Goal: Task Accomplishment & Management: Use online tool/utility

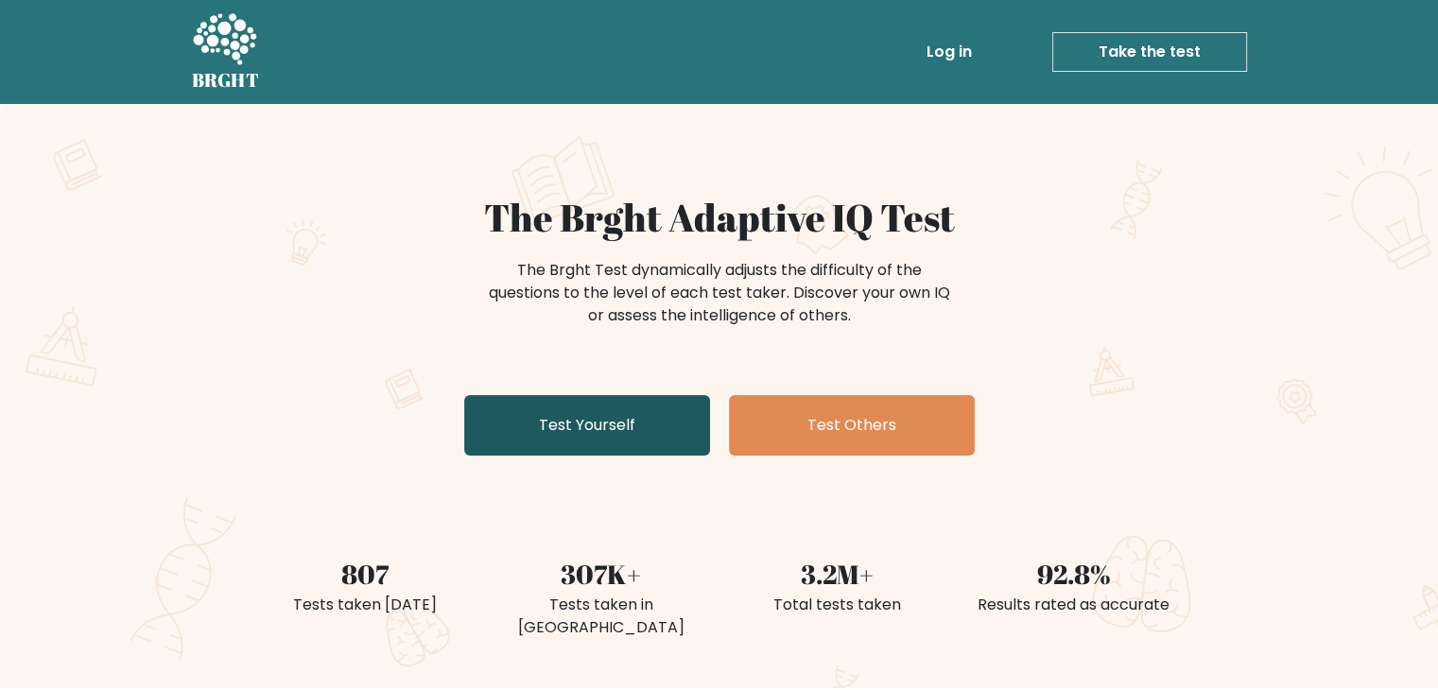
click at [662, 440] on link "Test Yourself" at bounding box center [587, 425] width 246 height 61
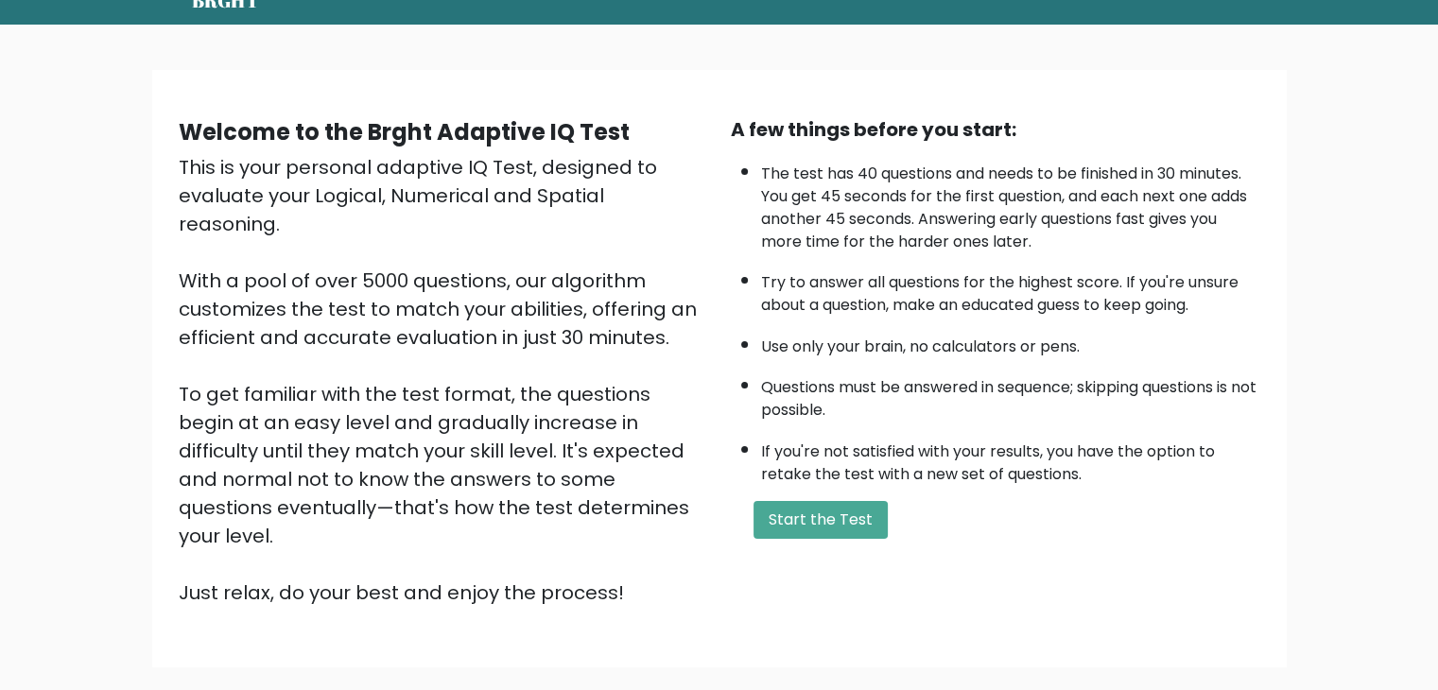
scroll to position [82, 0]
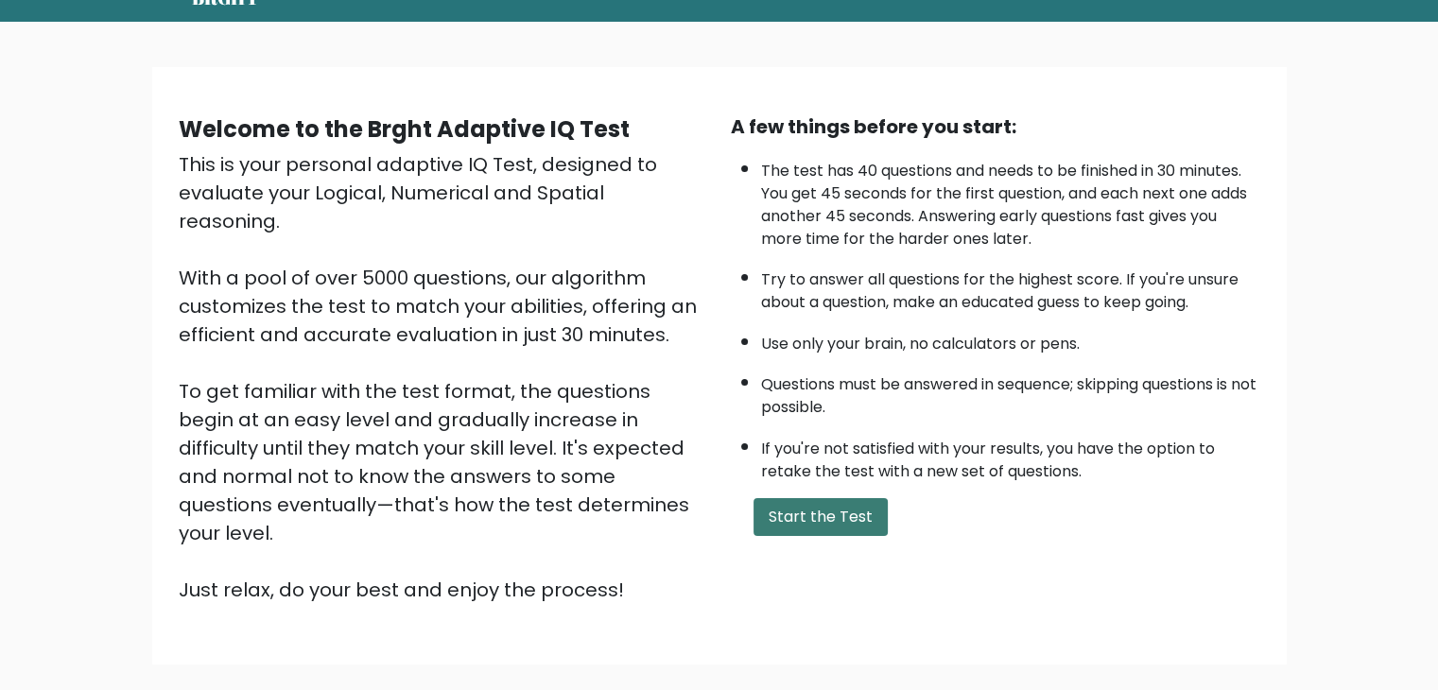
click at [836, 520] on button "Start the Test" at bounding box center [821, 517] width 134 height 38
